Goal: Task Accomplishment & Management: Manage account settings

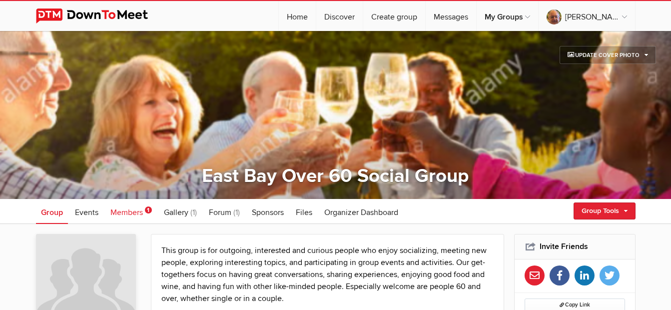
click at [133, 213] on span "Members" at bounding box center [126, 212] width 32 height 10
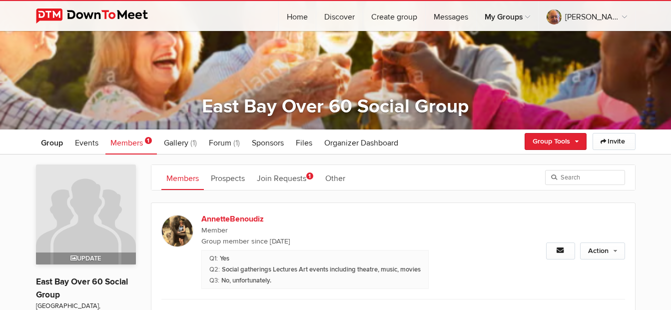
scroll to position [100, 0]
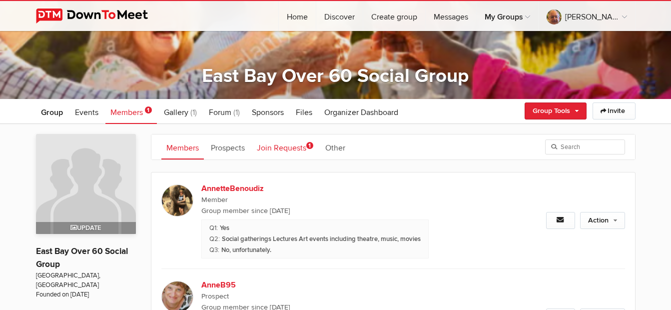
click at [280, 146] on link "Join Requests 1" at bounding box center [285, 146] width 66 height 25
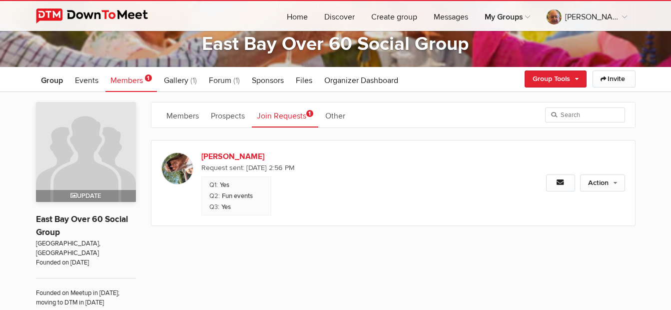
scroll to position [150, 0]
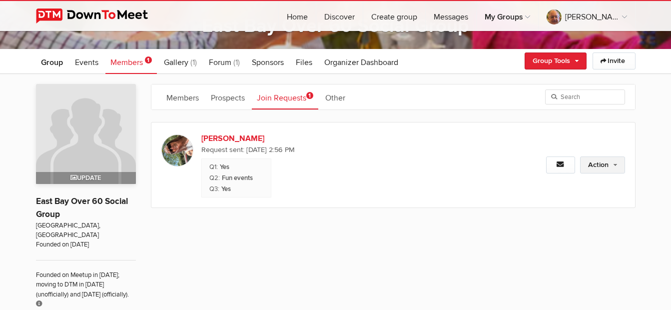
click at [585, 165] on link "Action" at bounding box center [602, 164] width 45 height 17
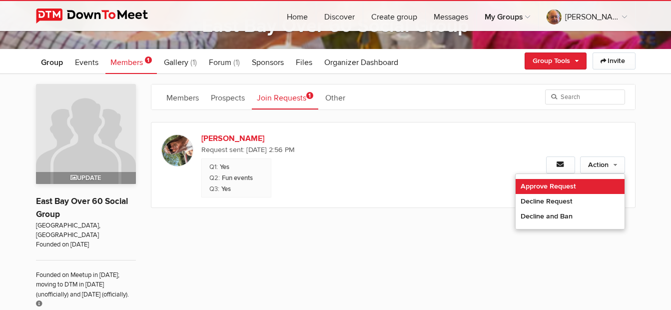
click at [574, 184] on link "Approve Request" at bounding box center [569, 186] width 109 height 15
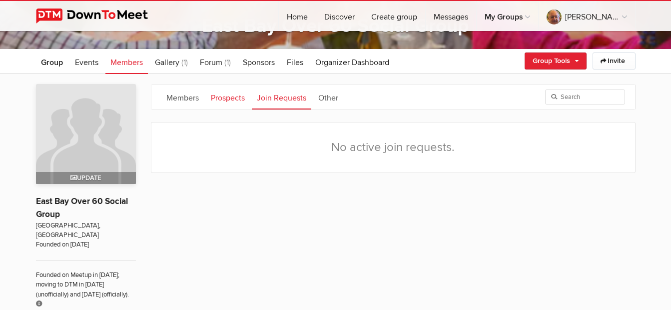
click at [230, 97] on link "Prospects" at bounding box center [228, 96] width 44 height 25
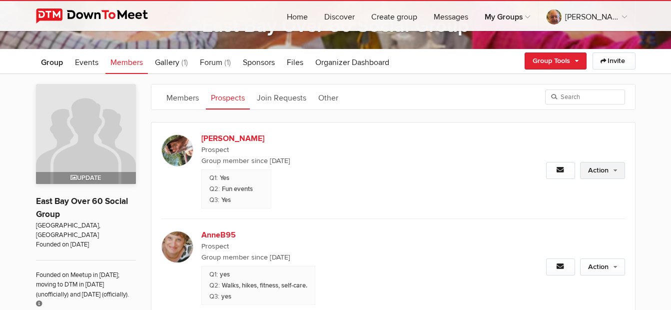
click at [598, 175] on link "Action" at bounding box center [602, 170] width 45 height 17
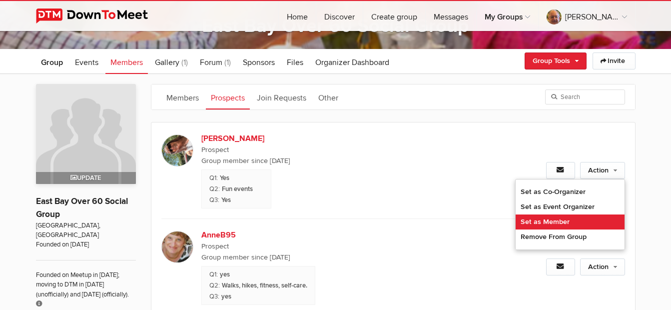
click at [560, 221] on link "Set as Member" at bounding box center [569, 221] width 109 height 15
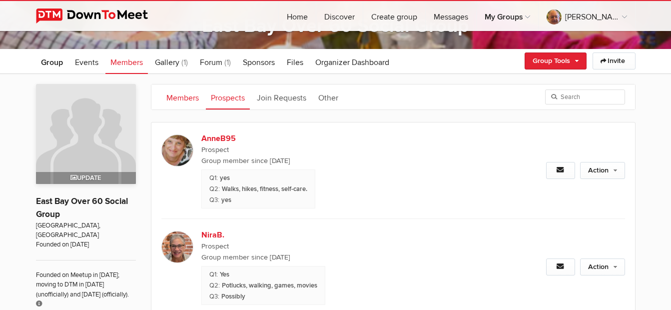
click at [184, 99] on link "Members" at bounding box center [182, 96] width 42 height 25
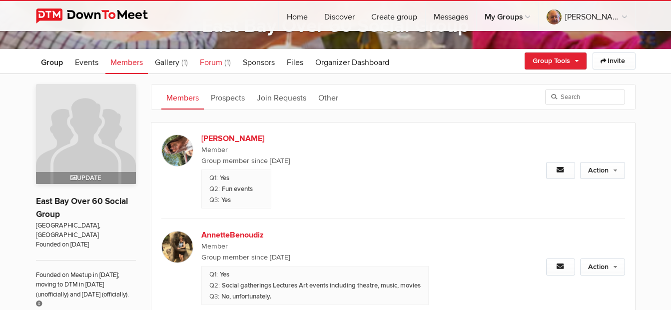
click at [220, 62] on span "Forum" at bounding box center [211, 62] width 22 height 10
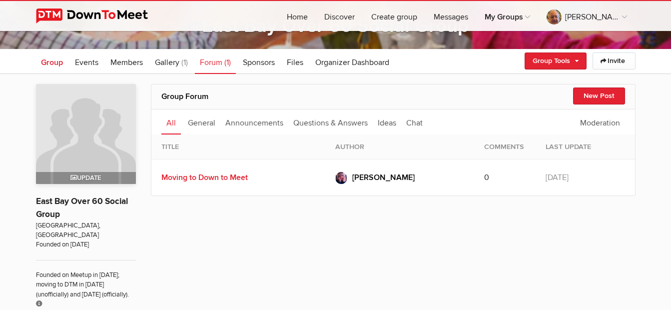
click at [52, 64] on span "Group" at bounding box center [52, 62] width 22 height 10
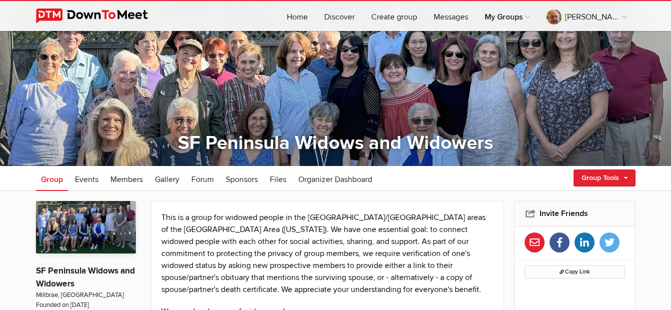
scroll to position [50, 0]
